Goal: Information Seeking & Learning: Learn about a topic

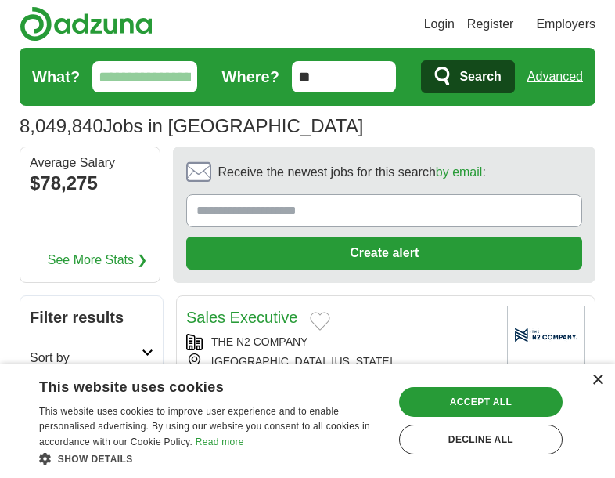
click at [597, 375] on div "×" at bounding box center [598, 380] width 12 height 12
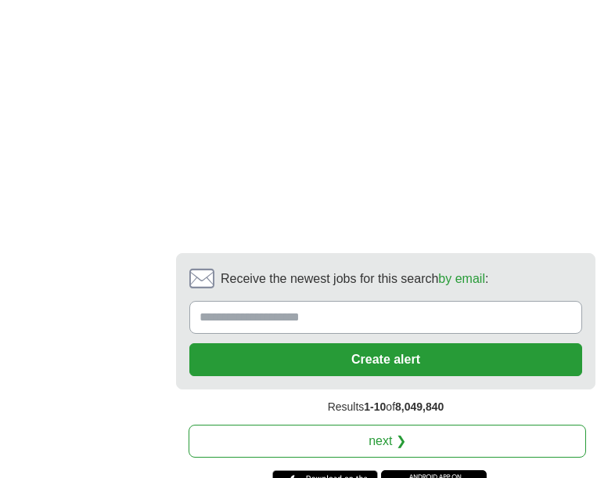
scroll to position [3351, 0]
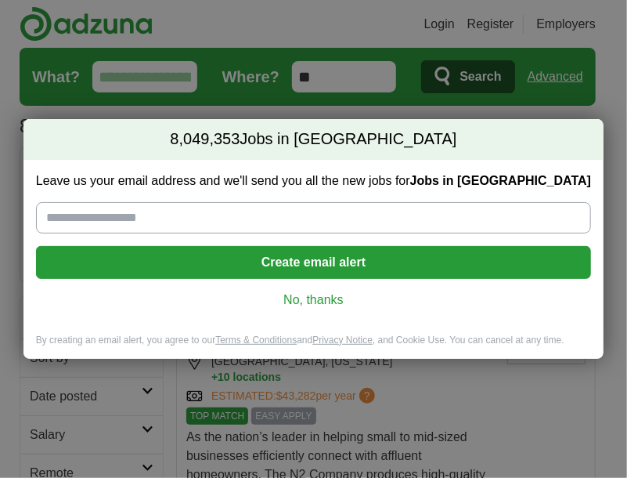
click at [316, 300] on link "No, thanks" at bounding box center [314, 299] width 530 height 17
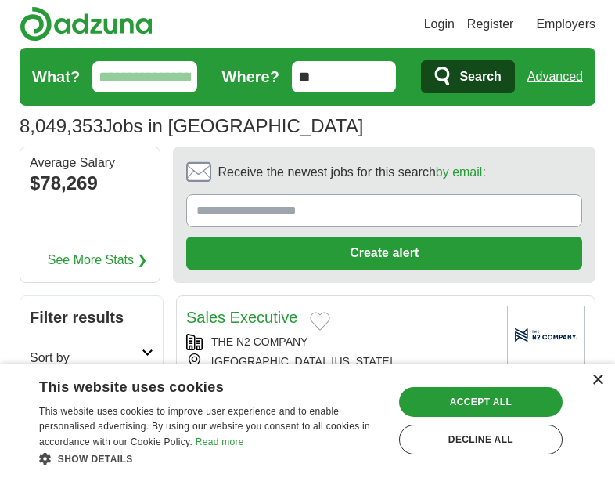
click at [597, 381] on div "×" at bounding box center [598, 380] width 12 height 12
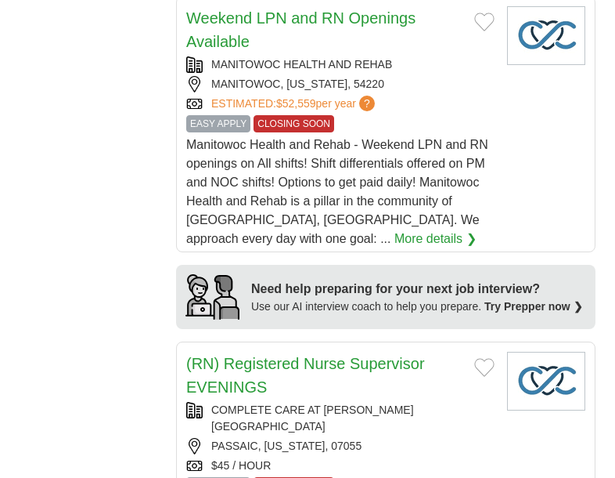
scroll to position [1744, 0]
